Goal: Communication & Community: Answer question/provide support

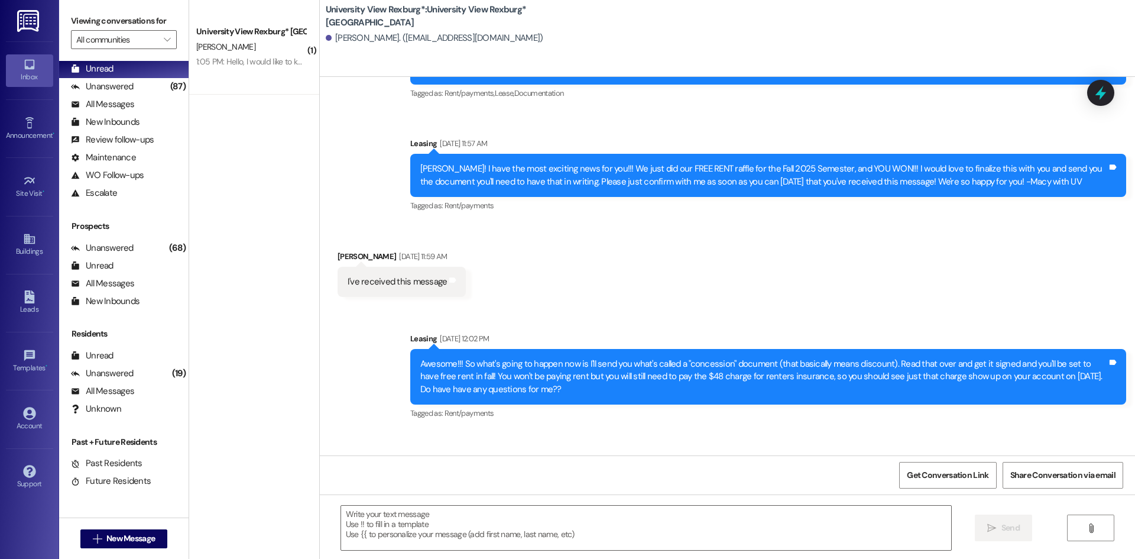
scroll to position [215, 0]
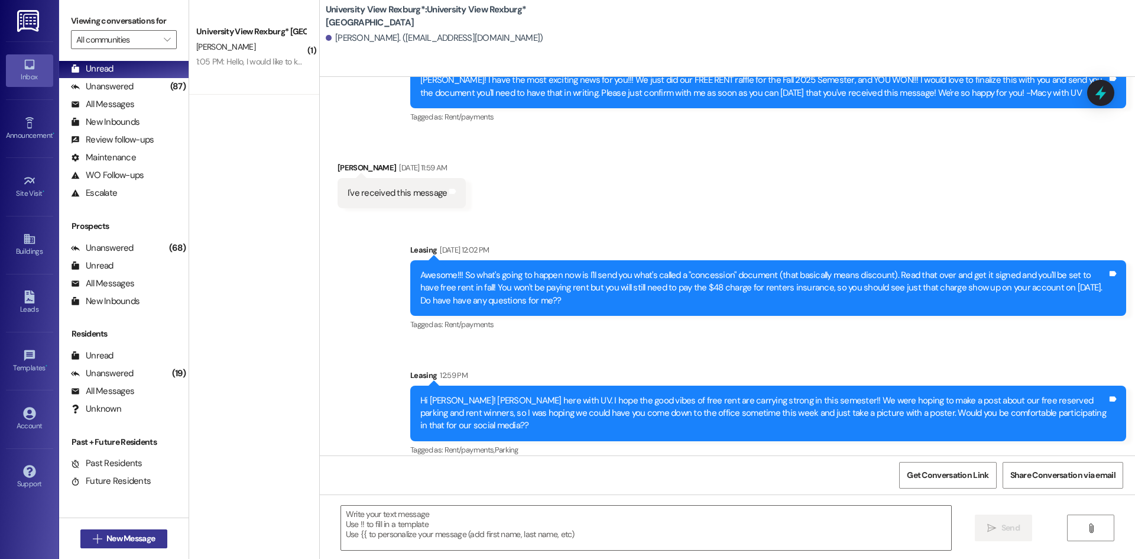
click at [132, 535] on span "New Message" at bounding box center [130, 538] width 48 height 12
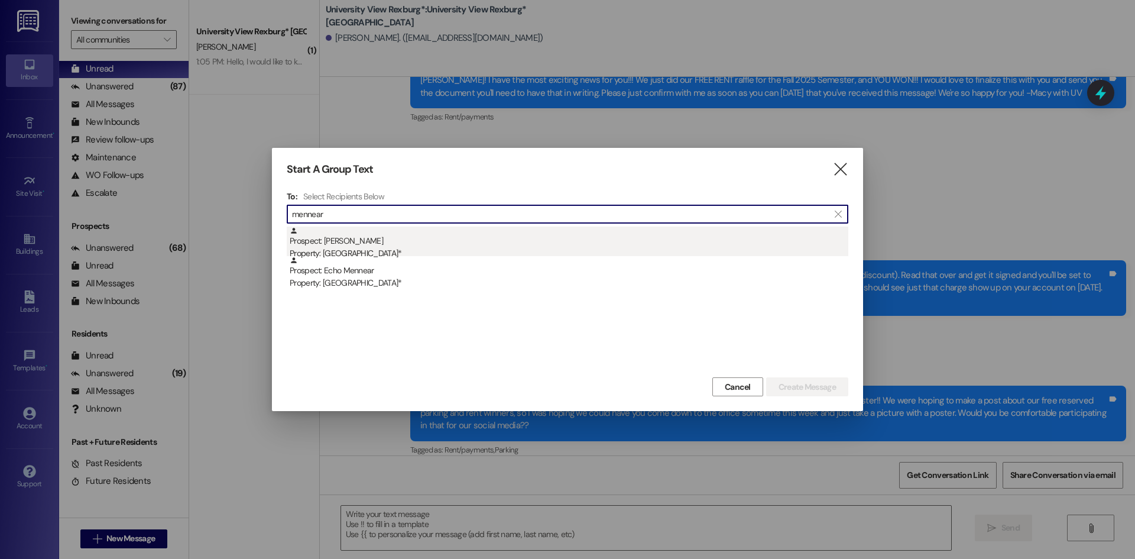
type input "mennear"
click at [486, 247] on div "Property: [GEOGRAPHIC_DATA]*" at bounding box center [569, 253] width 559 height 12
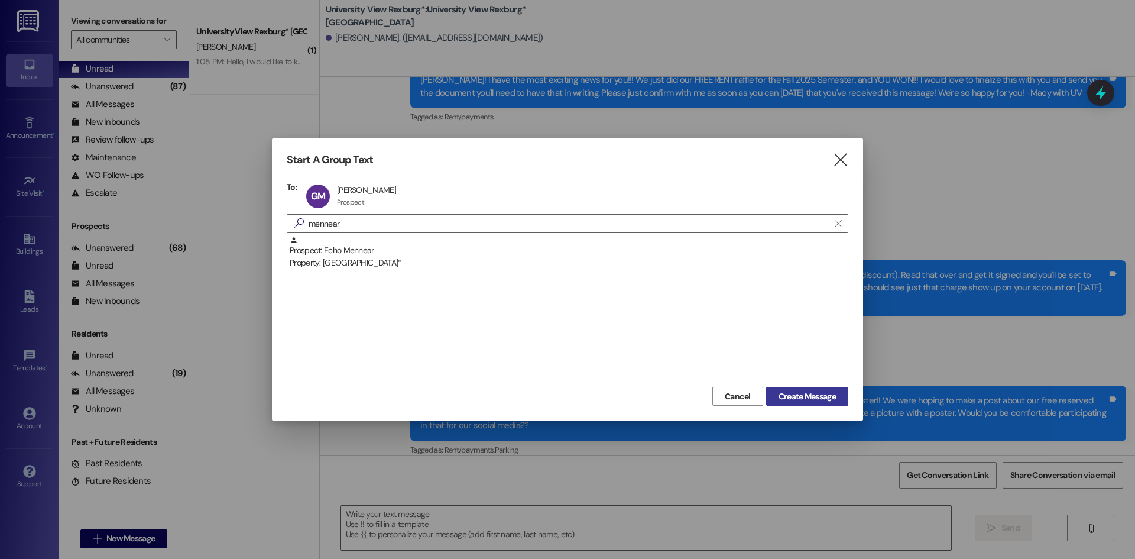
click at [791, 392] on span "Create Message" at bounding box center [807, 396] width 57 height 12
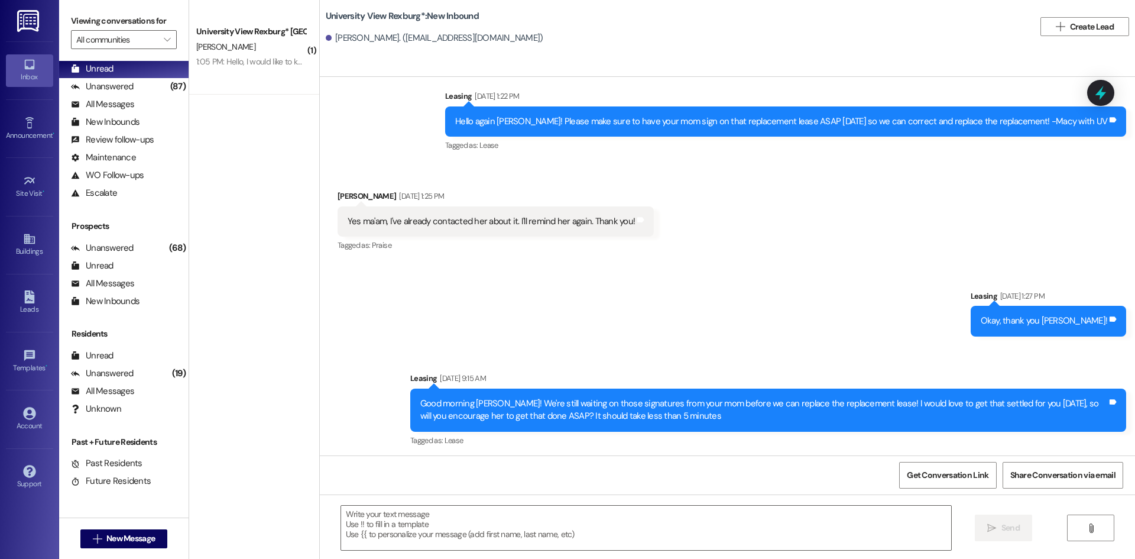
scroll to position [1129, 0]
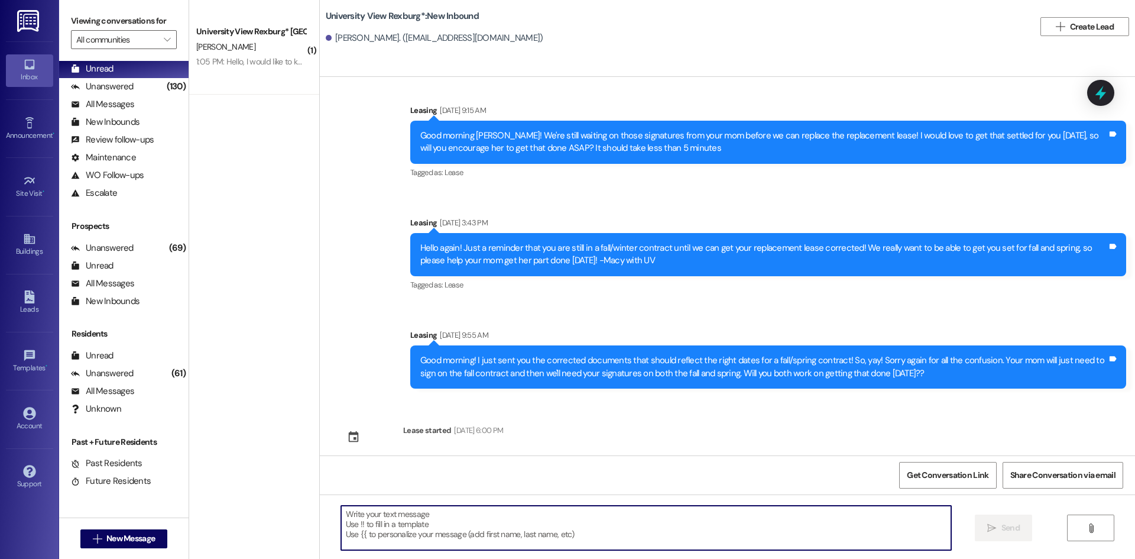
click at [594, 527] on textarea at bounding box center [646, 528] width 610 height 44
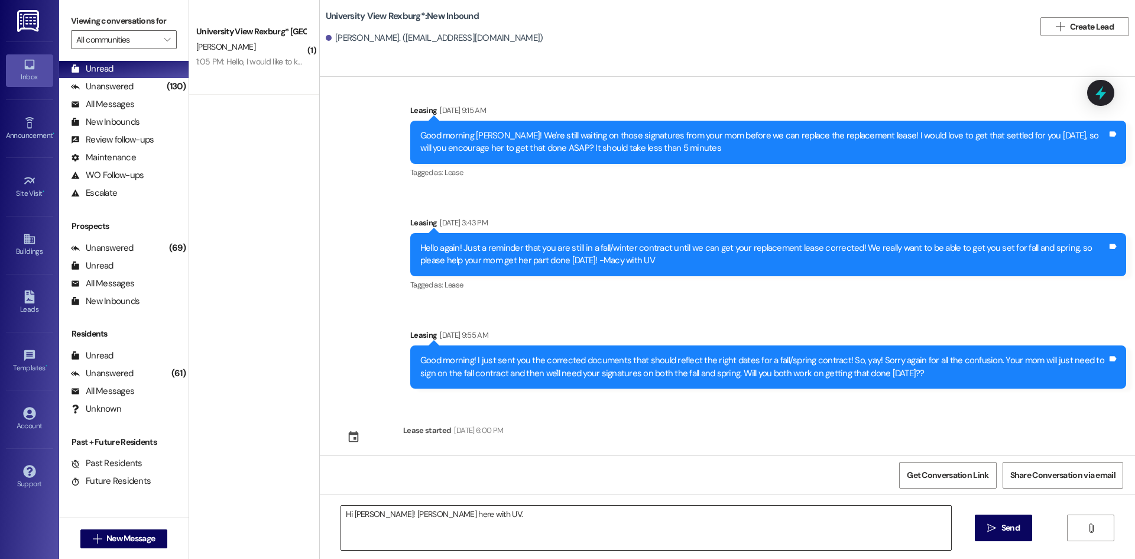
click at [581, 513] on textarea "Hi [PERSON_NAME]! [PERSON_NAME] here with UV." at bounding box center [646, 528] width 610 height 44
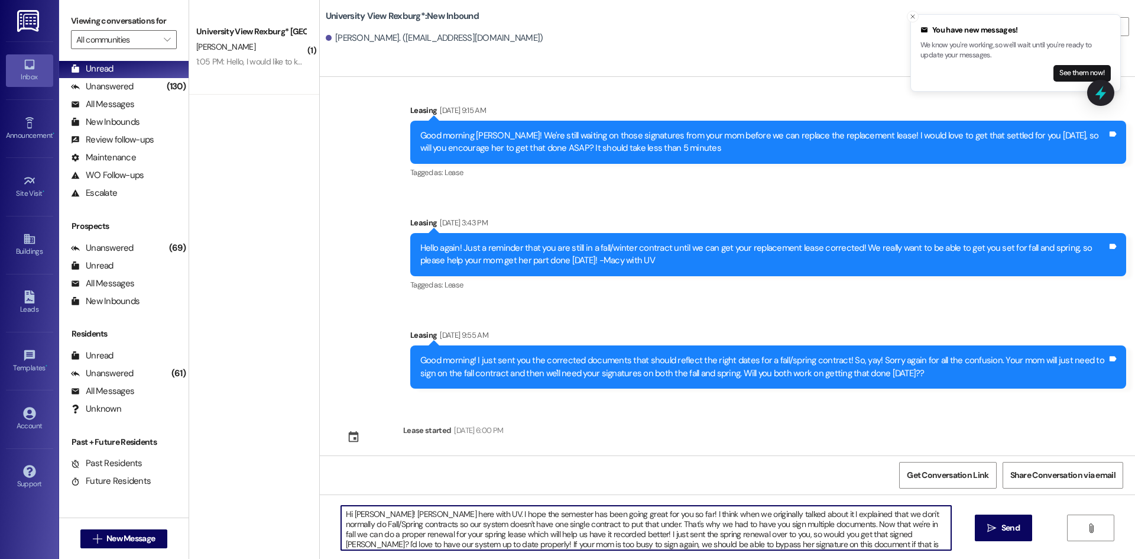
click at [587, 515] on textarea "Hi [PERSON_NAME]! [PERSON_NAME] here with UV. I hope the semester has been goin…" at bounding box center [646, 528] width 610 height 44
type textarea "Hi [PERSON_NAME]! [PERSON_NAME] here with UV. I hope the semester has been goin…"
click at [997, 525] on span " Send" at bounding box center [1003, 528] width 37 height 12
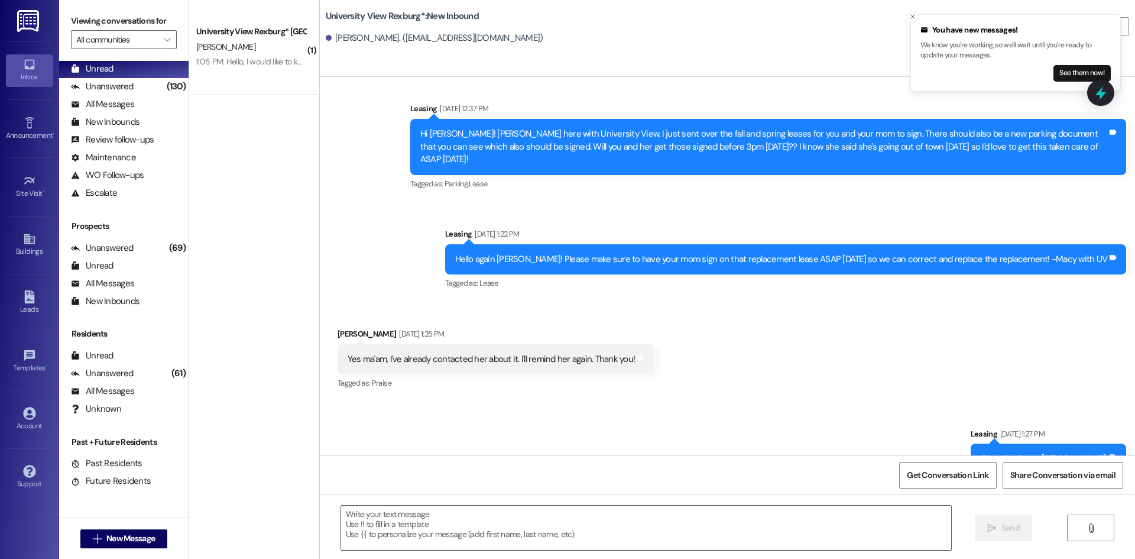
scroll to position [656, 0]
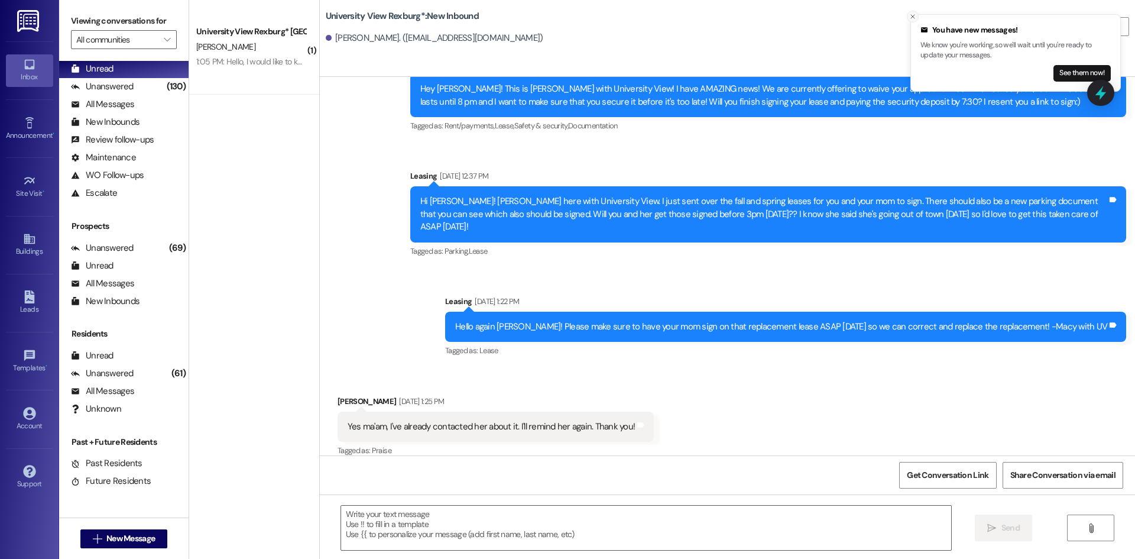
click at [916, 14] on icon "Close toast" at bounding box center [913, 16] width 7 height 7
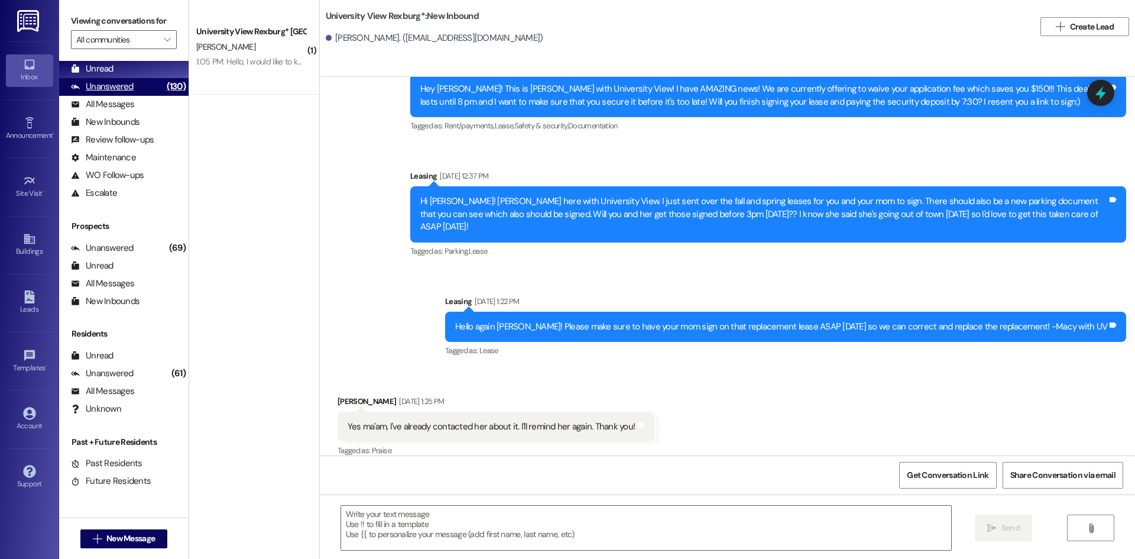
click at [116, 86] on div "Unanswered" at bounding box center [102, 86] width 63 height 12
click at [119, 69] on div "Unread (0)" at bounding box center [124, 69] width 130 height 18
